Goal: Task Accomplishment & Management: Manage account settings

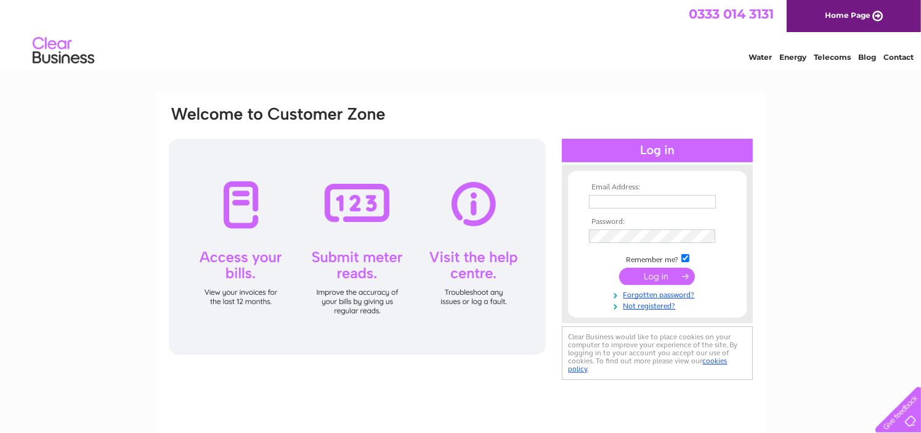
type input "colinicky@yahoo.co.uk"
click at [641, 275] on input "submit" at bounding box center [657, 275] width 76 height 17
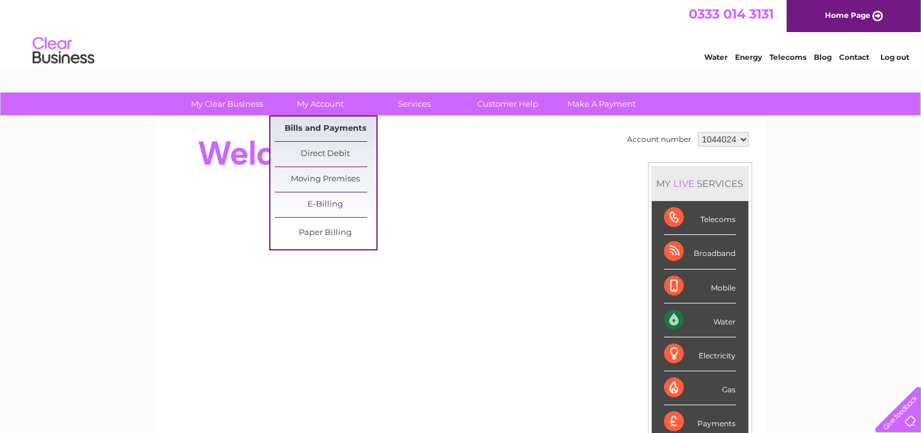
click at [316, 131] on link "Bills and Payments" at bounding box center [326, 128] width 102 height 25
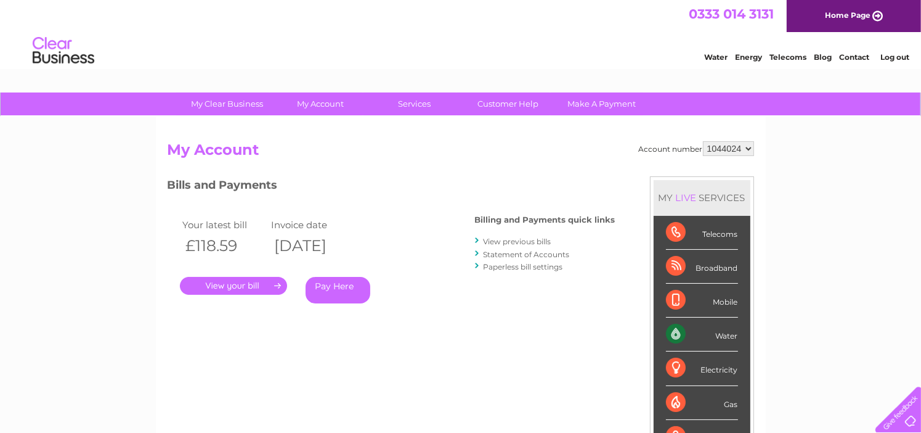
click at [276, 283] on link "." at bounding box center [233, 286] width 107 height 18
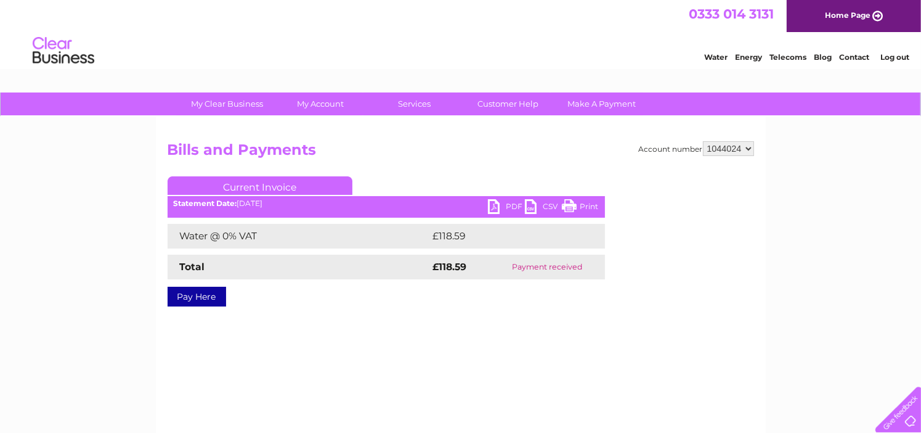
click at [495, 206] on link "PDF" at bounding box center [506, 208] width 37 height 18
